Goal: Information Seeking & Learning: Learn about a topic

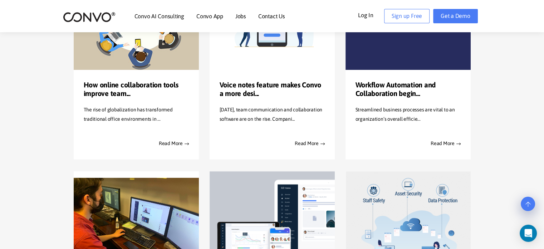
scroll to position [238, 0]
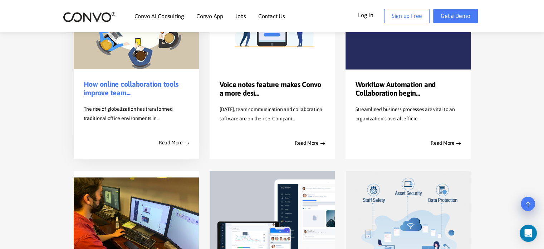
drag, startPoint x: 178, startPoint y: 142, endPoint x: 169, endPoint y: 130, distance: 15.1
click at [170, 130] on div "Read More" at bounding box center [136, 136] width 116 height 21
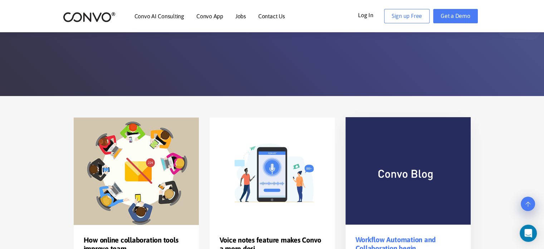
scroll to position [83, 0]
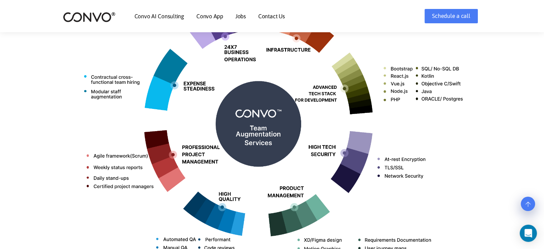
scroll to position [330, 0]
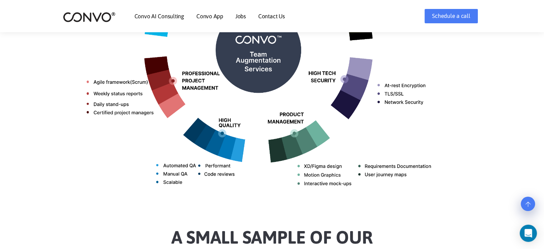
click at [534, 205] on link at bounding box center [528, 203] width 14 height 14
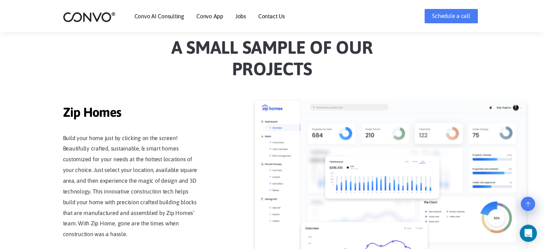
scroll to position [596, 0]
drag, startPoint x: 377, startPoint y: 115, endPoint x: 404, endPoint y: 121, distance: 28.3
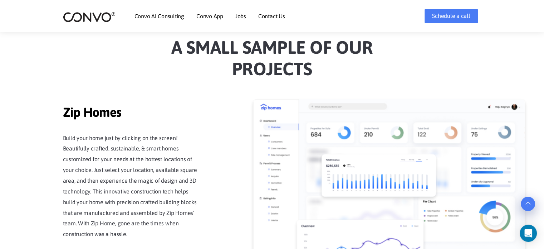
drag, startPoint x: 385, startPoint y: 136, endPoint x: 438, endPoint y: 136, distance: 52.9
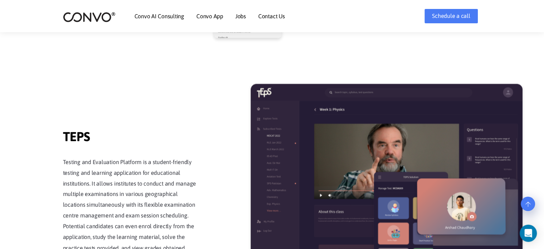
scroll to position [1111, 0]
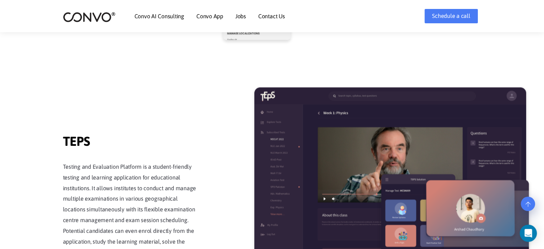
drag, startPoint x: 364, startPoint y: 152, endPoint x: 424, endPoint y: 158, distance: 60.1
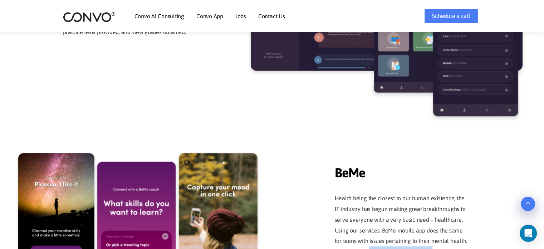
scroll to position [1355, 0]
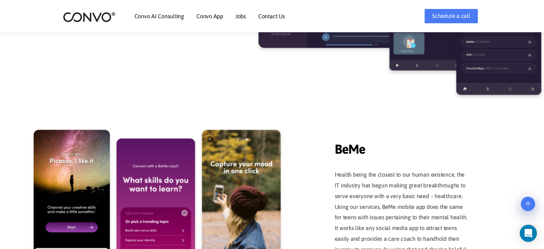
drag, startPoint x: 83, startPoint y: 124, endPoint x: 152, endPoint y: 134, distance: 69.0
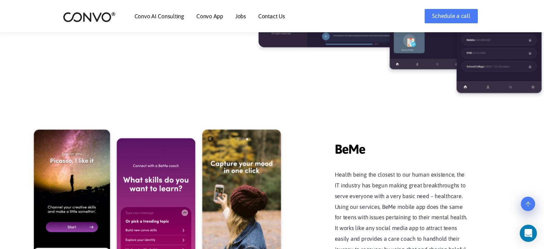
drag, startPoint x: 80, startPoint y: 148, endPoint x: 155, endPoint y: 151, distance: 75.2
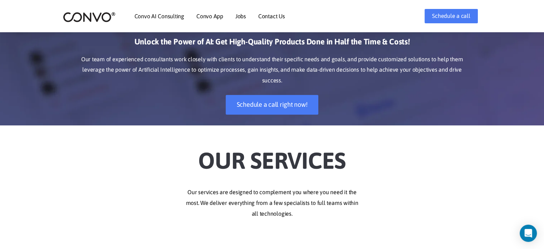
scroll to position [63, 0]
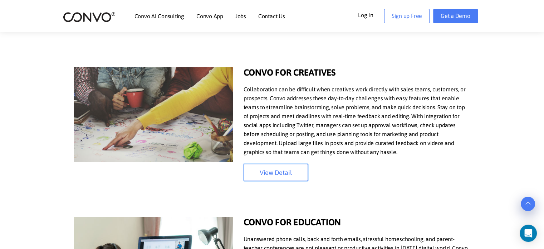
scroll to position [314, 0]
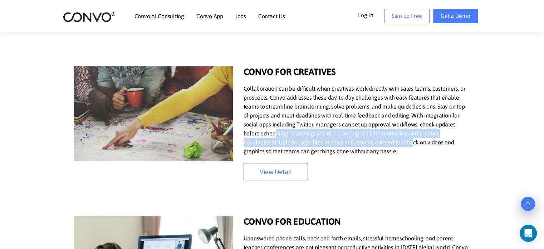
drag, startPoint x: 310, startPoint y: 131, endPoint x: 373, endPoint y: 138, distance: 63.3
click at [373, 138] on p "Collaboration can be difficult when creatives work directly with sales teams, c…" at bounding box center [357, 120] width 227 height 72
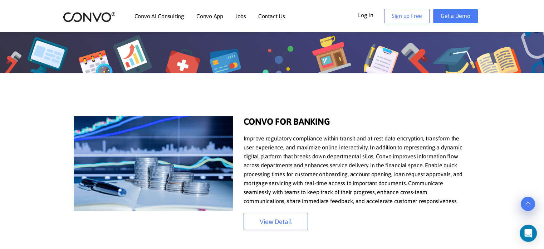
scroll to position [100, 0]
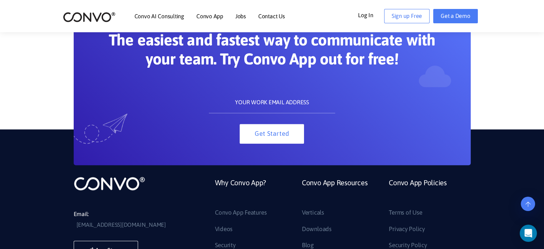
scroll to position [747, 0]
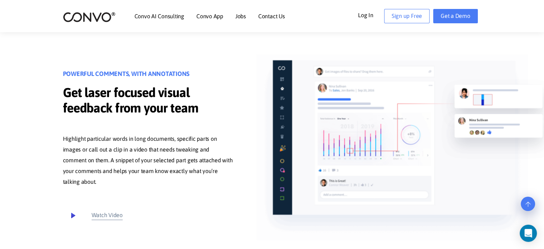
scroll to position [507, 0]
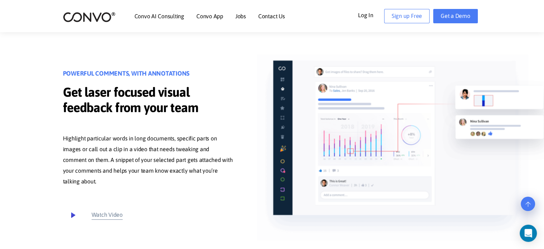
drag, startPoint x: 223, startPoint y: 116, endPoint x: 201, endPoint y: 149, distance: 40.0
click at [206, 145] on div "POWERFUL COMMENTS, WITH ANNOTATIONS Get laser focused visual feedback from your…" at bounding box center [272, 147] width 408 height 186
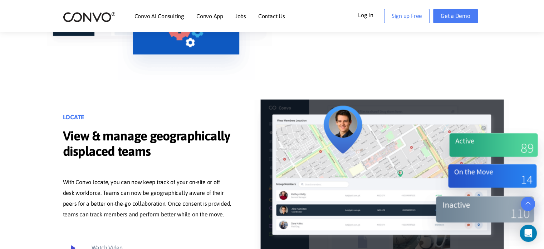
scroll to position [2950, 0]
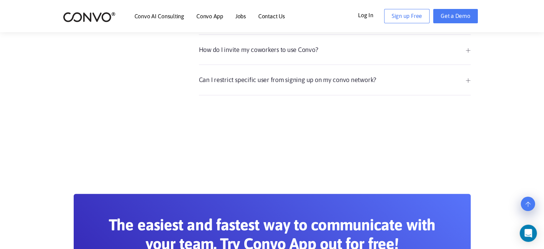
scroll to position [438, 0]
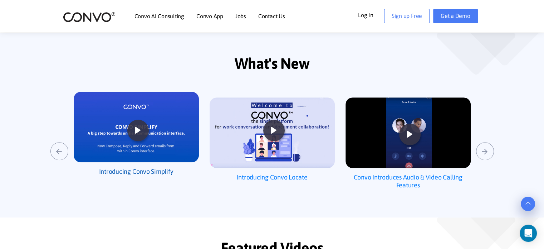
scroll to position [322, 0]
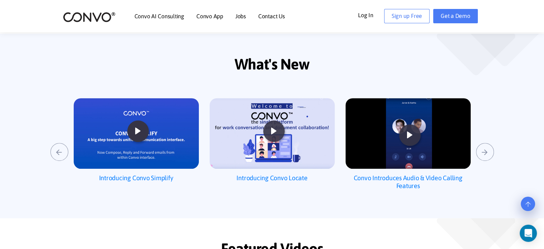
click at [133, 124] on icon at bounding box center [137, 130] width 19 height 19
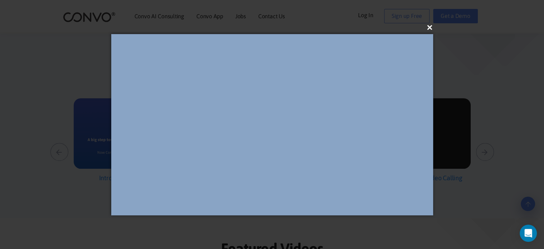
click at [434, 29] on div "×" at bounding box center [272, 124] width 544 height 249
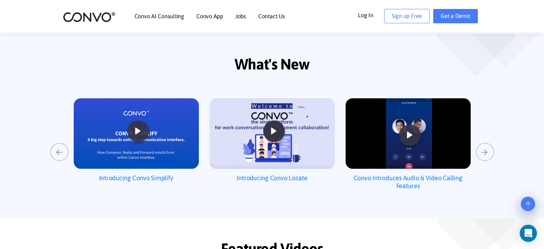
click at [275, 131] on icon at bounding box center [273, 130] width 19 height 19
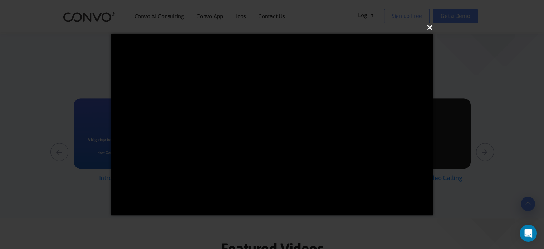
click at [432, 28] on button "×" at bounding box center [274, 28] width 322 height 16
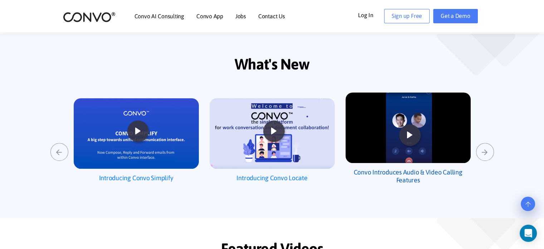
click at [435, 130] on img at bounding box center [407, 127] width 125 height 70
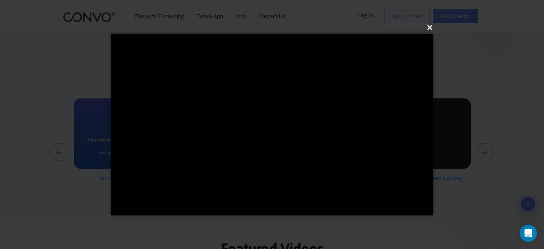
click at [433, 25] on button "×" at bounding box center [274, 28] width 322 height 16
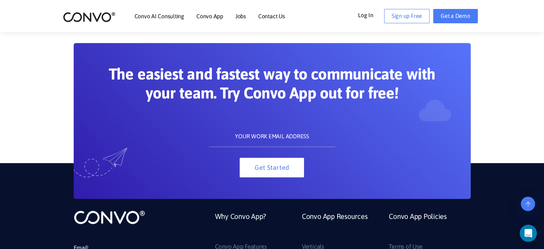
scroll to position [738, 0]
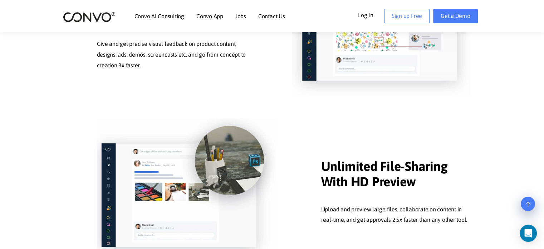
scroll to position [708, 0]
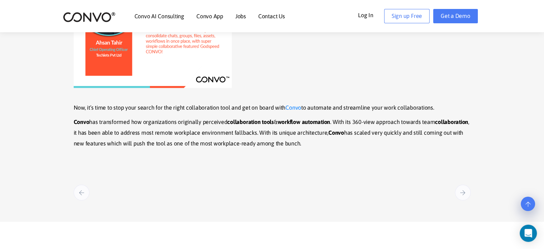
scroll to position [1269, 0]
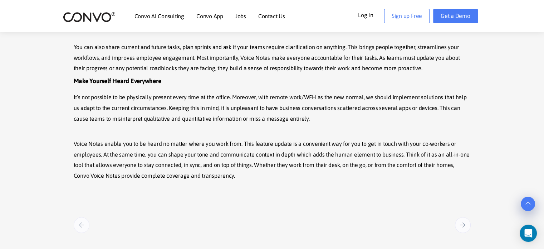
scroll to position [798, 0]
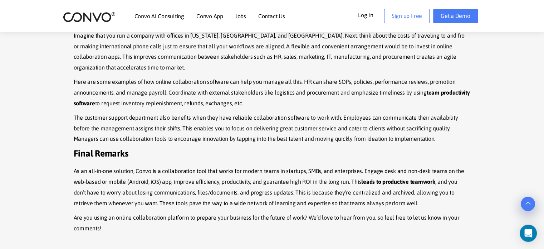
scroll to position [875, 0]
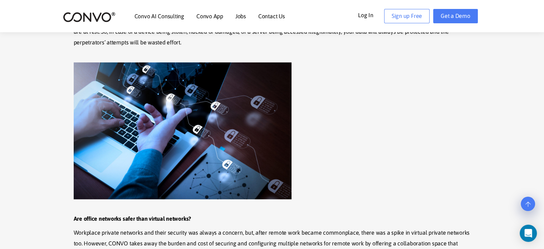
scroll to position [652, 0]
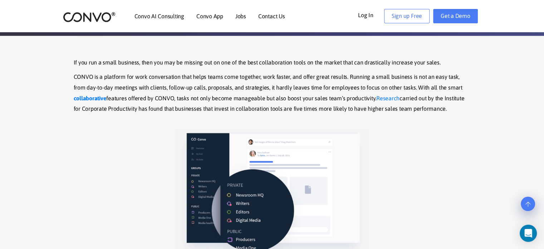
scroll to position [177, 0]
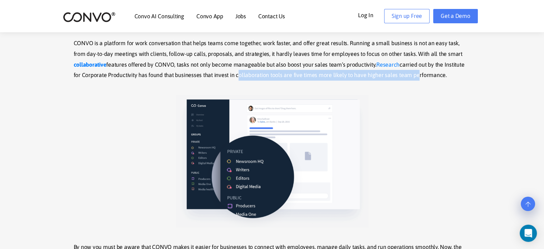
drag, startPoint x: 233, startPoint y: 78, endPoint x: 402, endPoint y: 78, distance: 169.1
click at [402, 78] on p "CONVO is a platform for work conversation that helps teams come together, work …" at bounding box center [272, 59] width 397 height 43
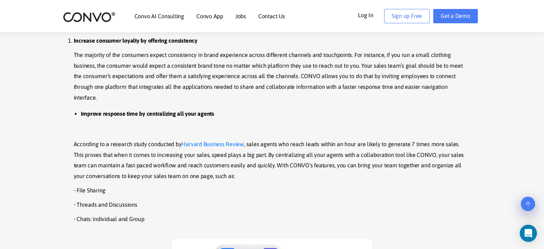
scroll to position [409, 0]
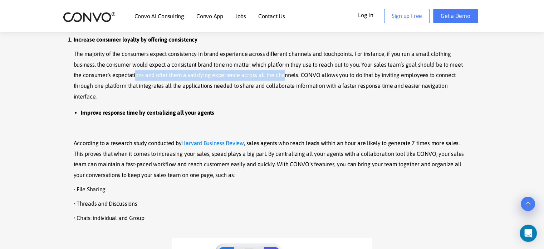
drag, startPoint x: 125, startPoint y: 77, endPoint x: 272, endPoint y: 76, distance: 146.6
click at [272, 76] on p "The majority of the consumers expect consistency in brand experience across dif…" at bounding box center [272, 75] width 397 height 53
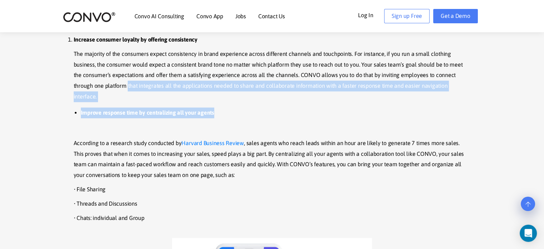
drag, startPoint x: 119, startPoint y: 87, endPoint x: 266, endPoint y: 91, distance: 147.7
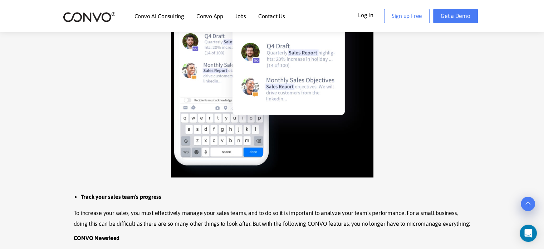
scroll to position [1014, 0]
